Goal: Information Seeking & Learning: Learn about a topic

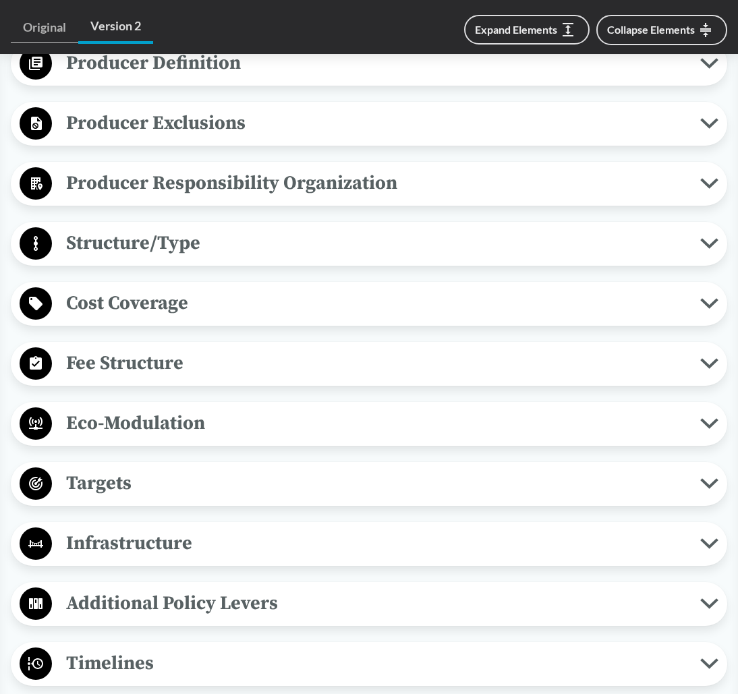
scroll to position [337, 0]
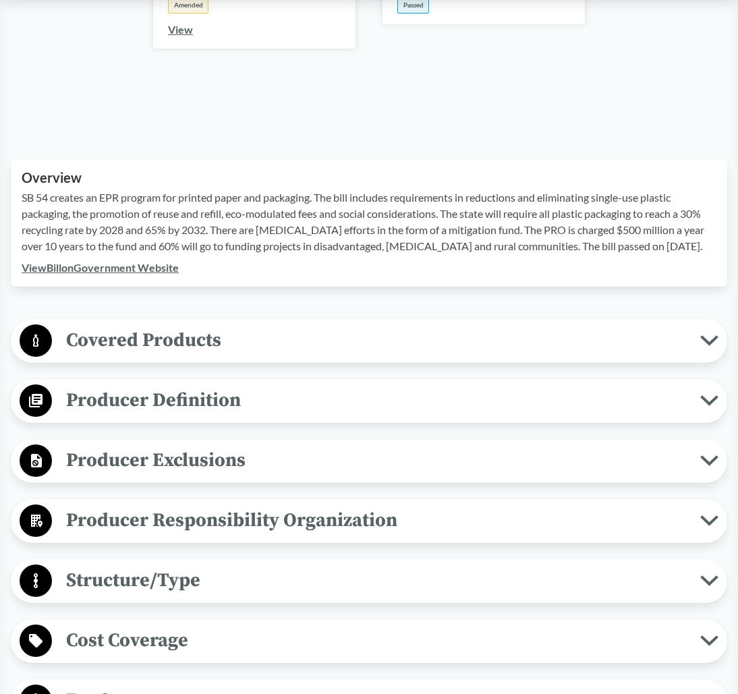
click at [699, 340] on span "Covered Products" at bounding box center [376, 340] width 648 height 30
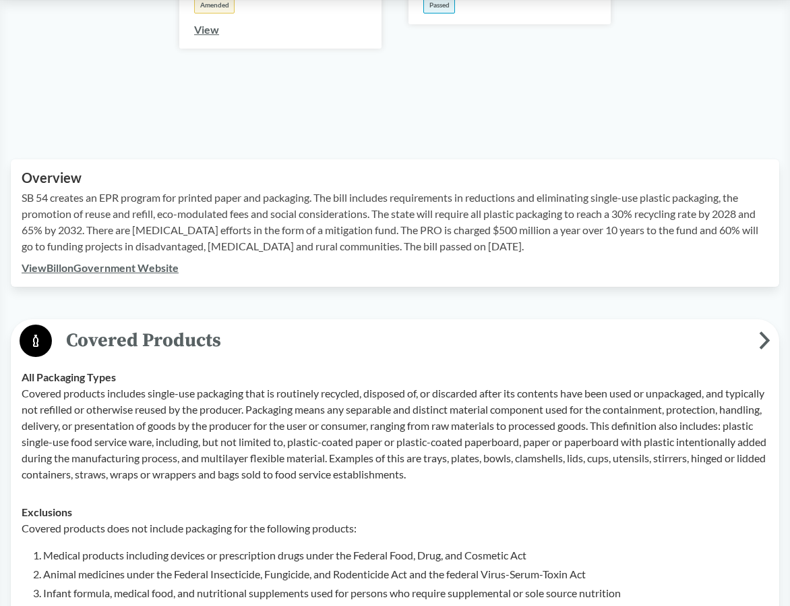
click at [657, 277] on div "Overview SB 54 creates an EPR program for printed paper and packaging. The bill…" at bounding box center [395, 222] width 769 height 127
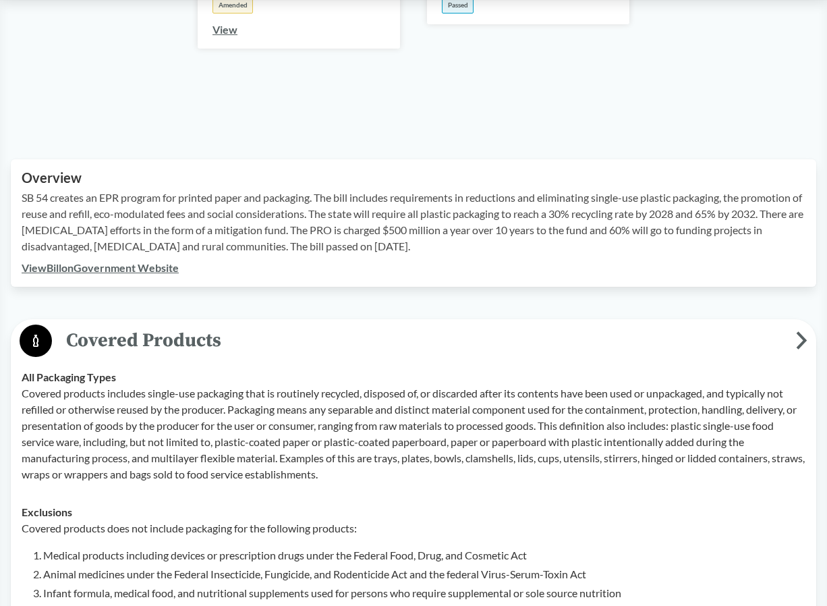
drag, startPoint x: 425, startPoint y: 244, endPoint x: 24, endPoint y: 195, distance: 404.3
click at [24, 195] on p "SB 54 creates an EPR program for printed paper and packaging. The bill includes…" at bounding box center [414, 222] width 784 height 65
copy p "SB 54 creates an EPR program for printed paper and packaging. The bill includes…"
click at [496, 262] on div "View Bill on Government Website" at bounding box center [414, 268] width 784 height 16
drag, startPoint x: 446, startPoint y: 243, endPoint x: 16, endPoint y: 202, distance: 432.2
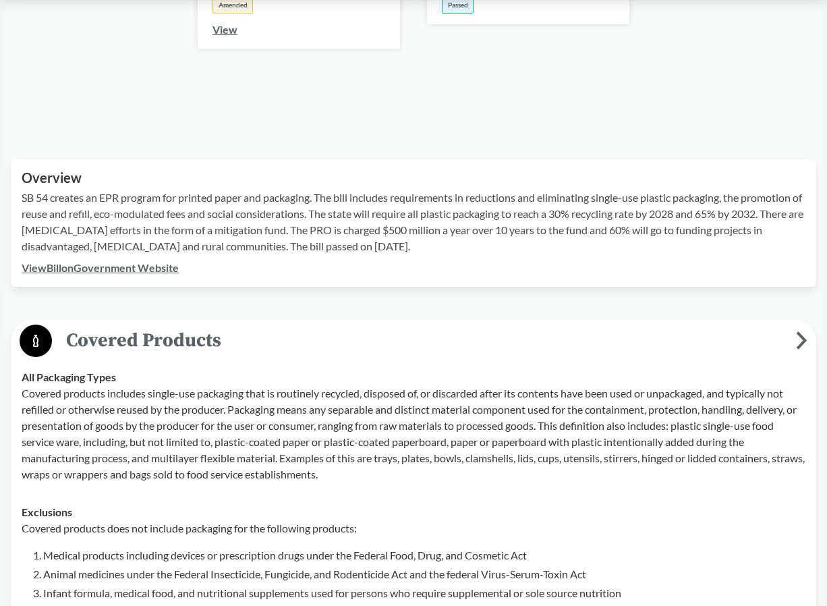
click at [16, 202] on div "Overview SB 54 creates an EPR program for printed paper and packaging. The bill…" at bounding box center [413, 222] width 805 height 127
copy p "SB 54 creates an EPR program for printed paper and packaging. The bill includes…"
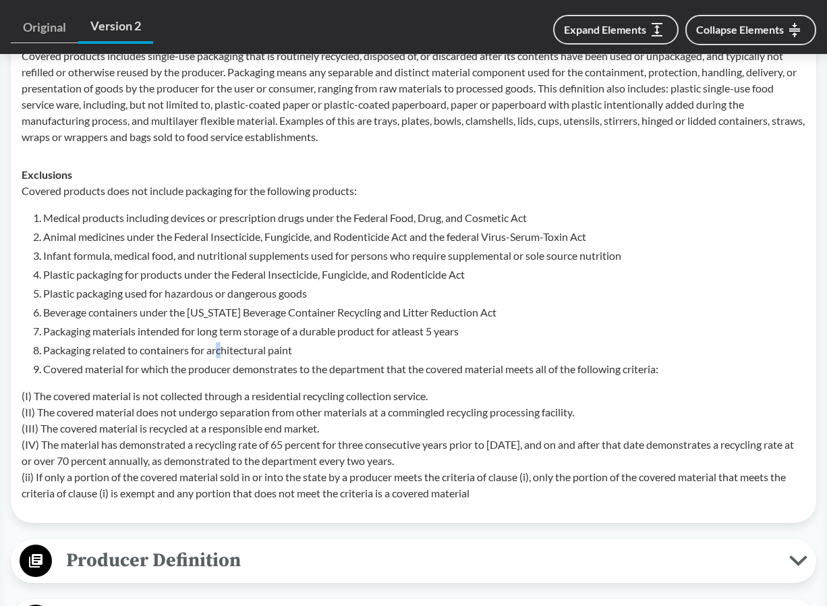
drag, startPoint x: 221, startPoint y: 341, endPoint x: 225, endPoint y: 355, distance: 15.6
click at [225, 355] on ol "Medical products including devices or prescription drugs under the Federal Food…" at bounding box center [424, 293] width 762 height 167
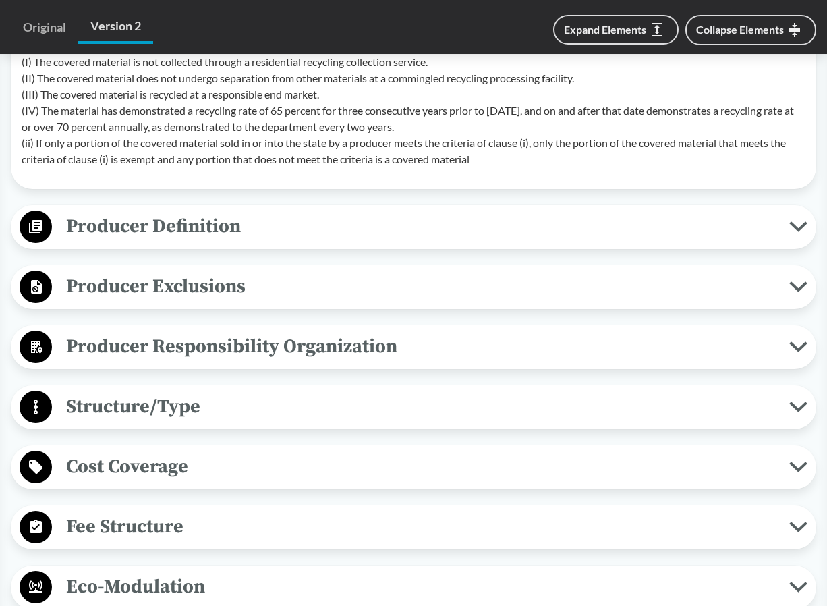
scroll to position [1686, 0]
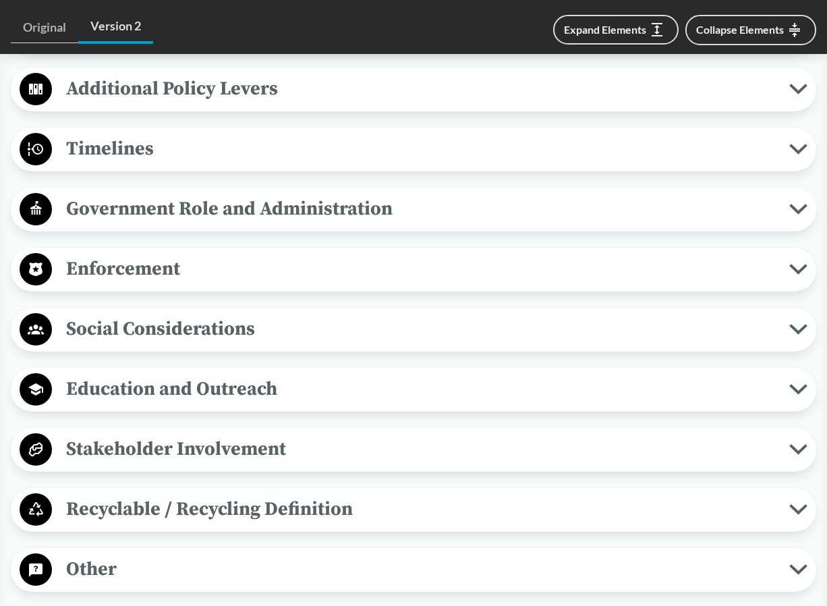
click at [737, 146] on icon at bounding box center [798, 149] width 18 height 11
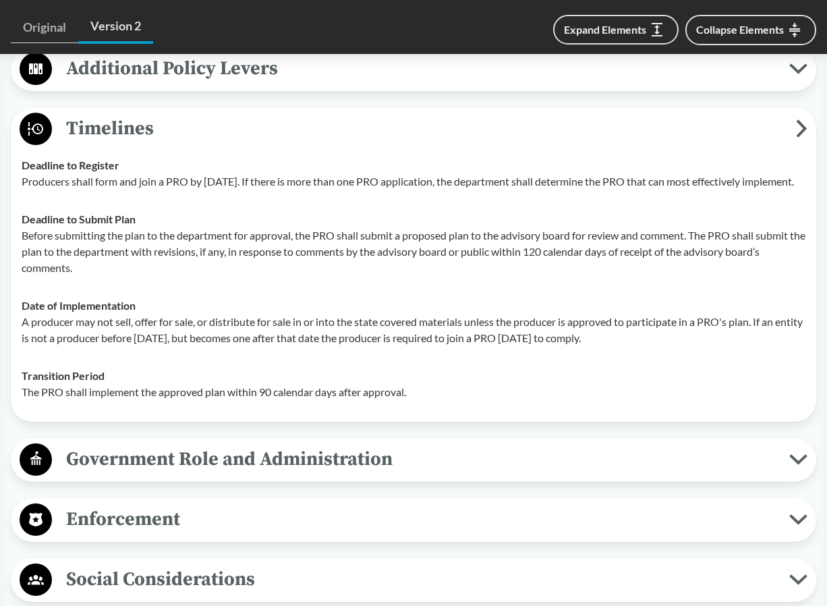
scroll to position [2023, 0]
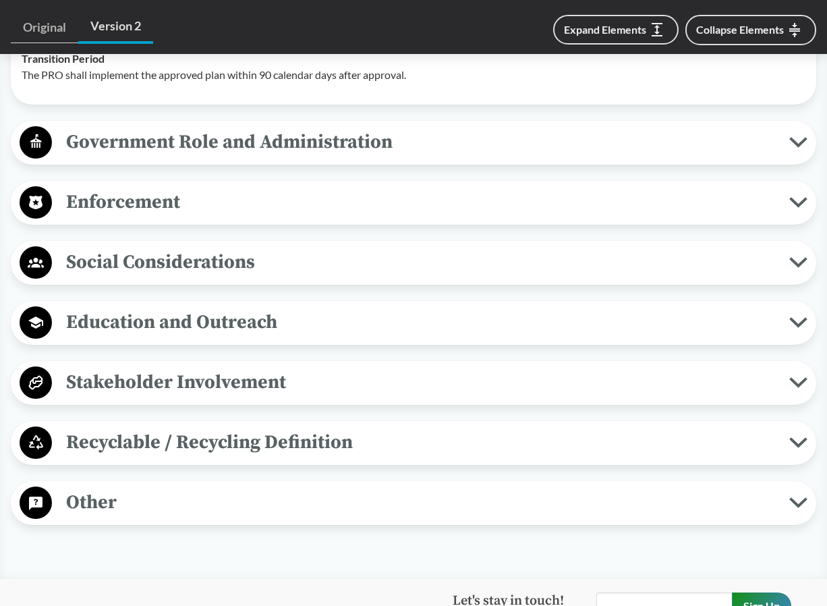
click at [737, 506] on icon at bounding box center [798, 502] width 14 height 7
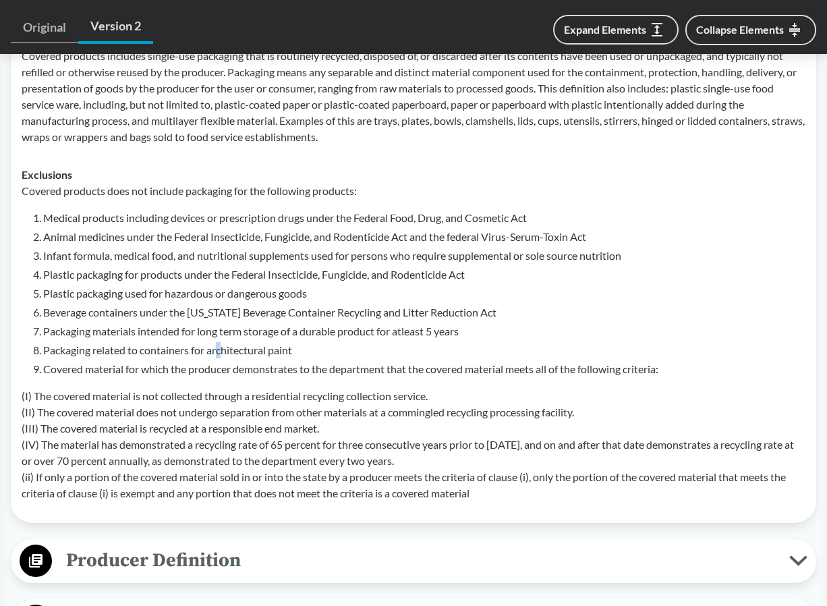
scroll to position [0, 0]
